Goal: Information Seeking & Learning: Check status

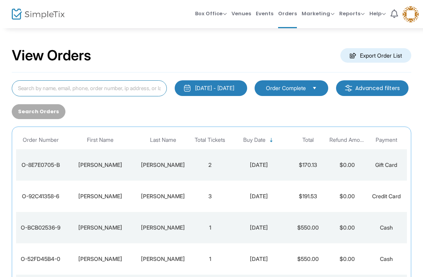
click at [36, 95] on input at bounding box center [89, 88] width 155 height 16
click at [30, 87] on input at bounding box center [89, 88] width 155 height 16
click at [118, 80] on input at bounding box center [89, 88] width 155 height 16
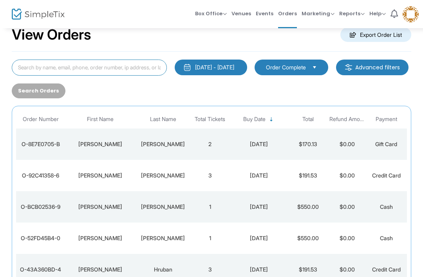
scroll to position [16, 0]
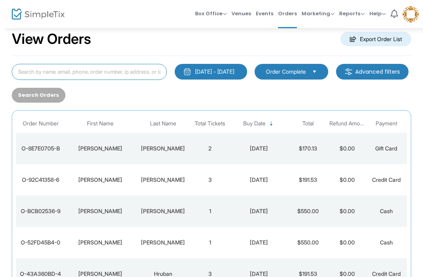
click at [43, 65] on input at bounding box center [89, 72] width 155 height 16
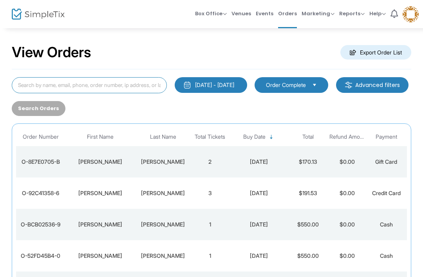
scroll to position [0, 0]
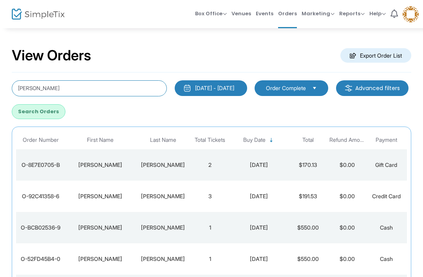
type input "[PERSON_NAME]"
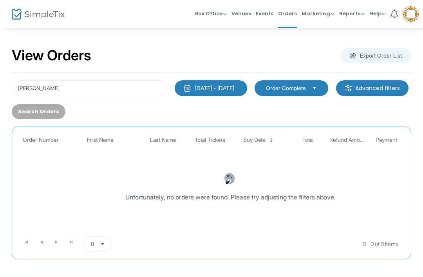
click at [234, 86] on div "[DATE] - [DATE]" at bounding box center [214, 88] width 39 height 8
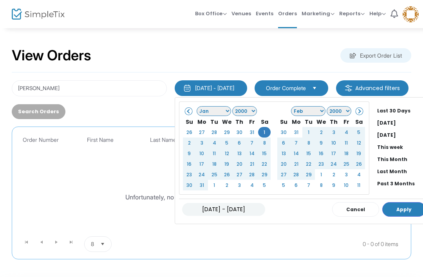
click at [399, 182] on li "Past 3 Months" at bounding box center [401, 183] width 55 height 12
type input "[DATE] - [DATE]"
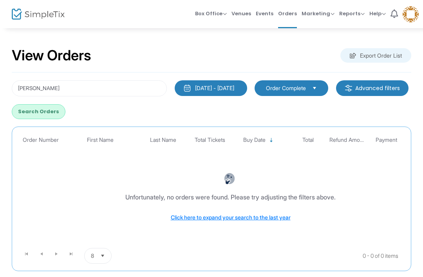
click at [227, 81] on button "[DATE] - [DATE]" at bounding box center [211, 88] width 72 height 16
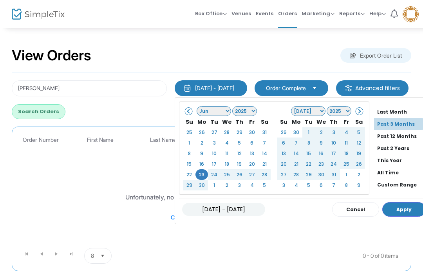
scroll to position [60, 0]
click at [391, 171] on li "All Time" at bounding box center [401, 173] width 55 height 12
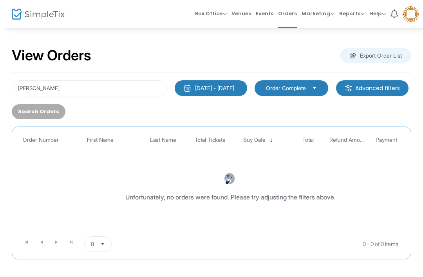
scroll to position [0, 0]
click at [42, 82] on input "[PERSON_NAME]" at bounding box center [89, 88] width 155 height 16
click at [48, 85] on input "[PERSON_NAME]" at bounding box center [89, 88] width 155 height 16
click at [54, 85] on input "[PERSON_NAME]" at bounding box center [89, 88] width 155 height 16
click at [57, 91] on input "[PERSON_NAME]" at bounding box center [89, 88] width 155 height 16
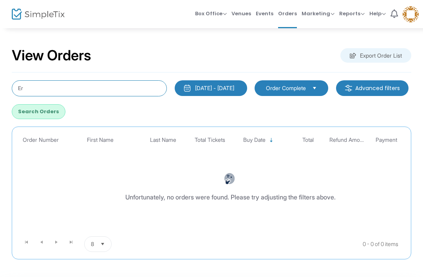
type input "E"
type input "Lingka [PERSON_NAME]"
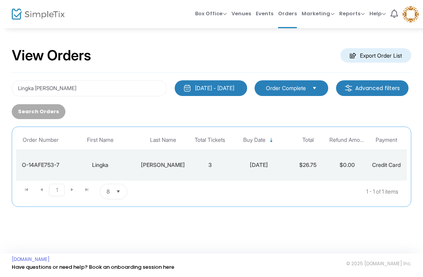
click at [304, 167] on td "$26.75" at bounding box center [307, 164] width 39 height 31
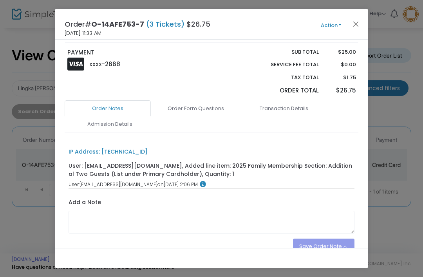
scroll to position [196, 0]
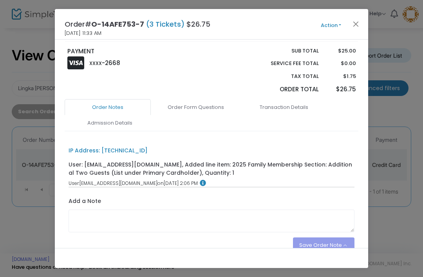
click at [288, 110] on link "Transaction Details" at bounding box center [284, 107] width 86 height 16
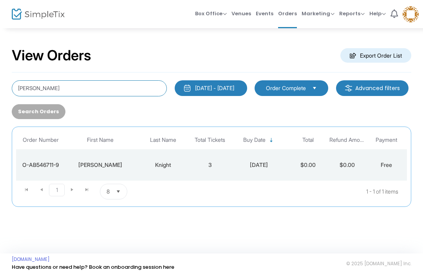
click at [63, 88] on input "[PERSON_NAME]" at bounding box center [89, 88] width 155 height 16
type input "E"
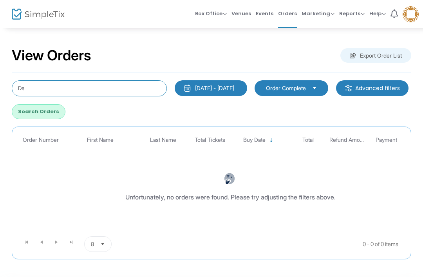
type input "D"
type input "[PERSON_NAME]"
